Goal: Transaction & Acquisition: Purchase product/service

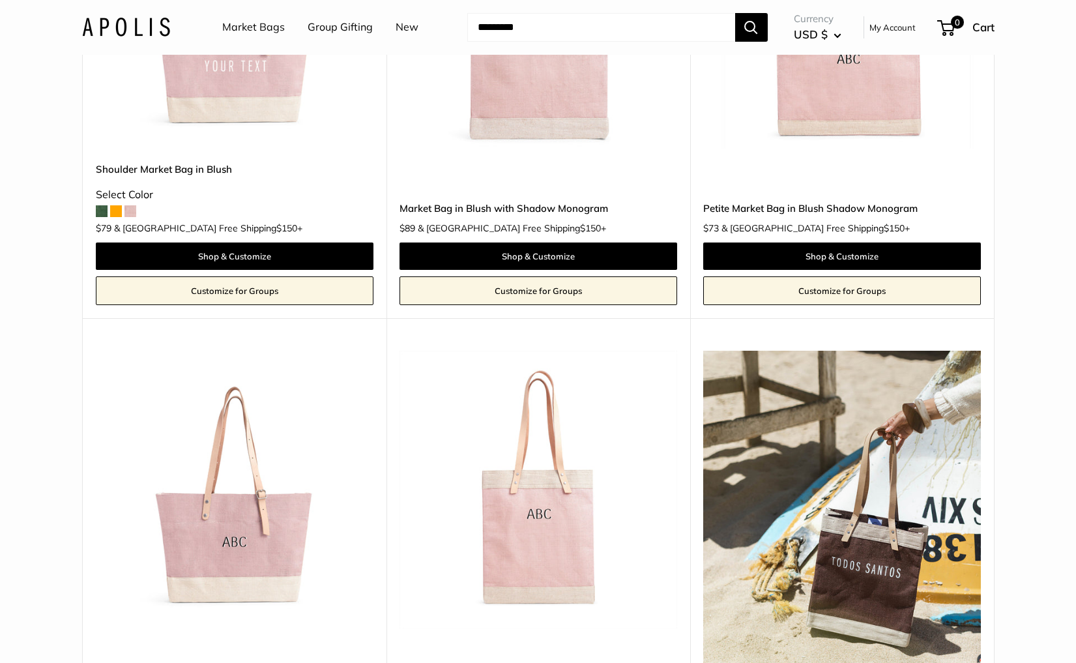
click at [246, 25] on link "Market Bags" at bounding box center [253, 28] width 63 height 20
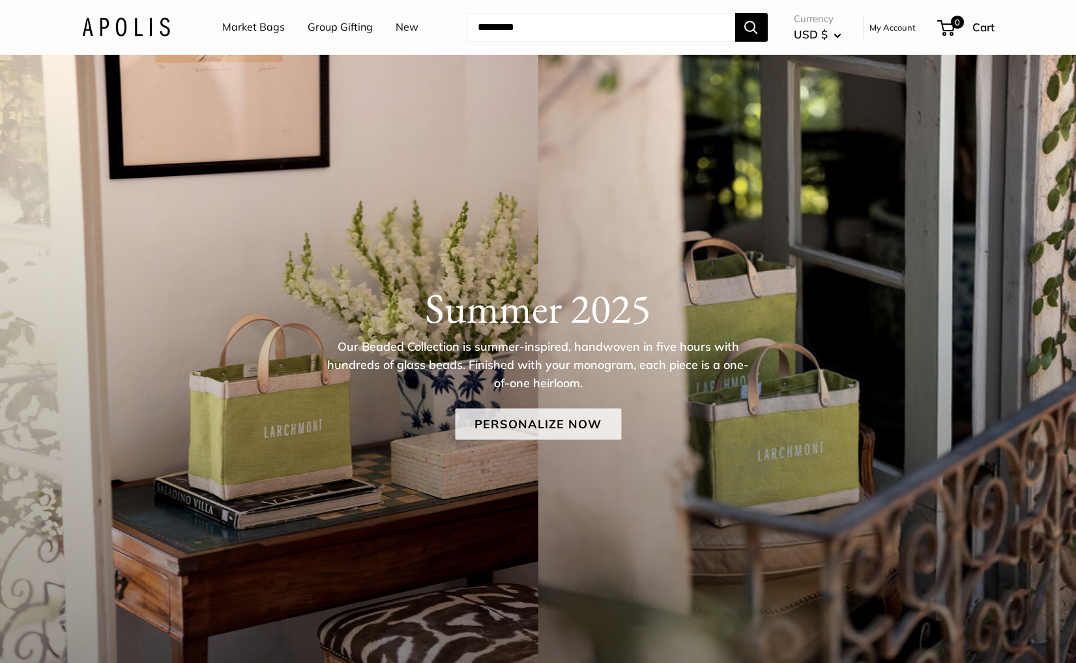
click at [517, 420] on link "Personalize Now" at bounding box center [538, 423] width 166 height 31
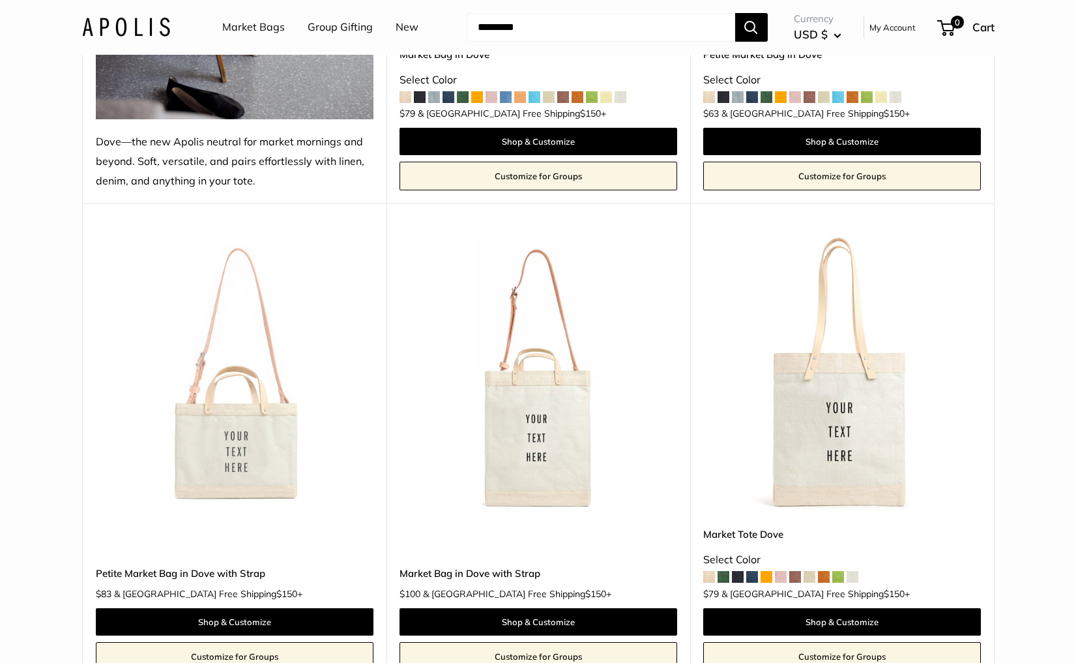
scroll to position [472, 0]
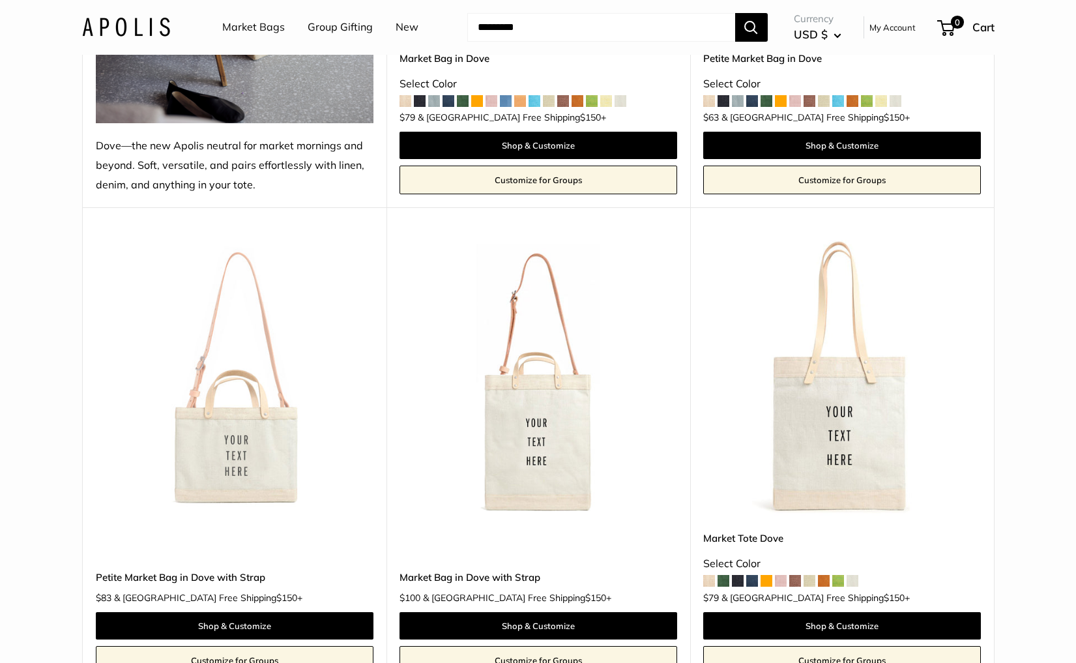
click at [0, 0] on img at bounding box center [0, 0] width 0 height 0
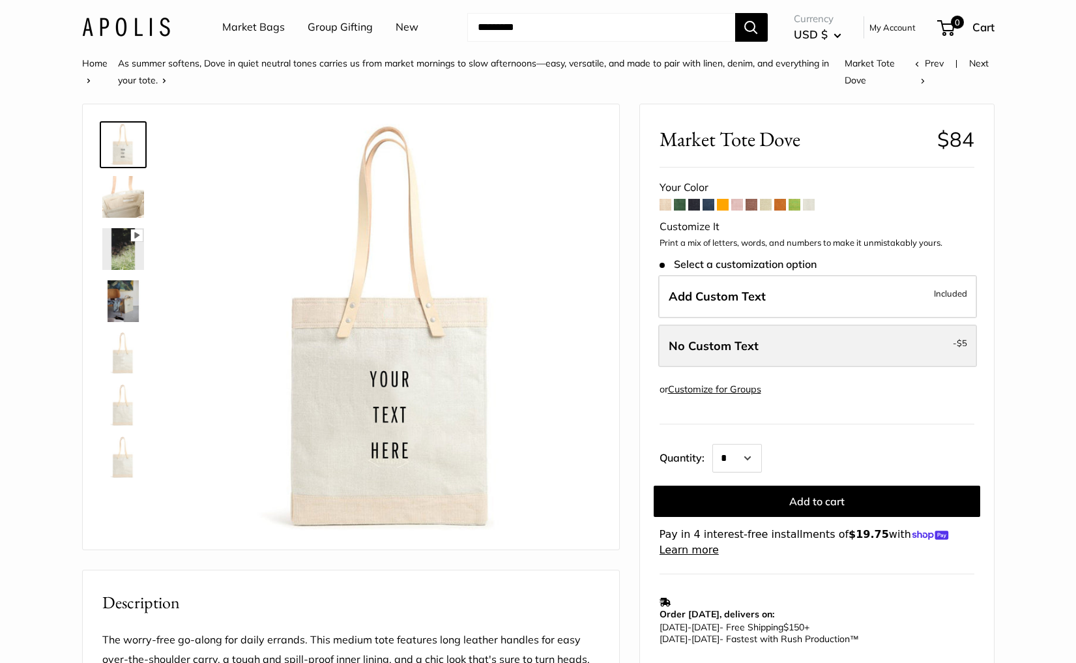
click at [808, 340] on label "No Custom Text - $5" at bounding box center [817, 346] width 319 height 43
